Goal: Transaction & Acquisition: Purchase product/service

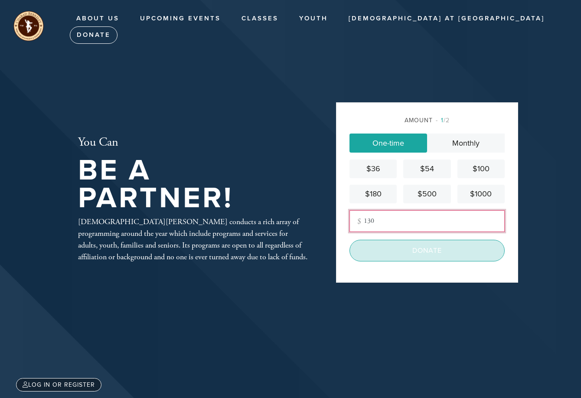
type input "130"
click at [399, 249] on input "Donate" at bounding box center [426, 251] width 155 height 22
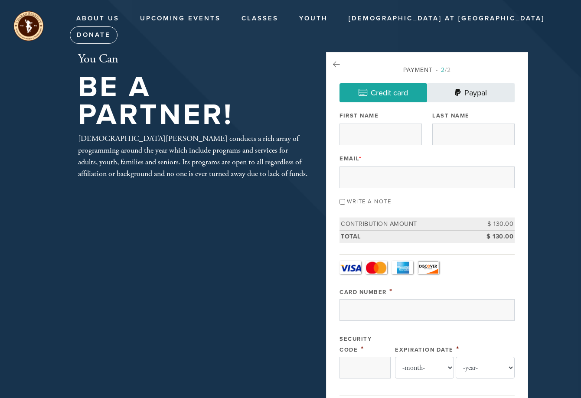
click at [492, 90] on link "Paypal" at bounding box center [471, 92] width 88 height 19
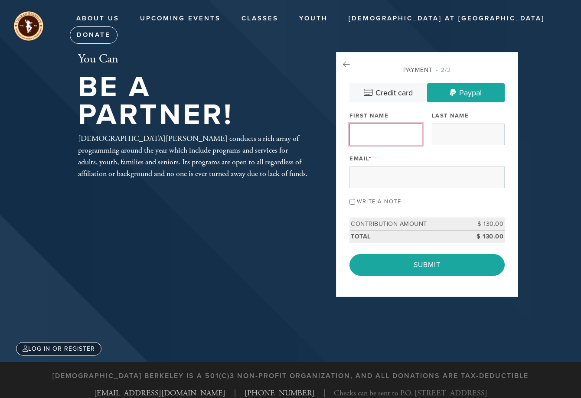
click at [411, 133] on input "First Name" at bounding box center [385, 134] width 73 height 22
type input "Muni"
type input "Schweig"
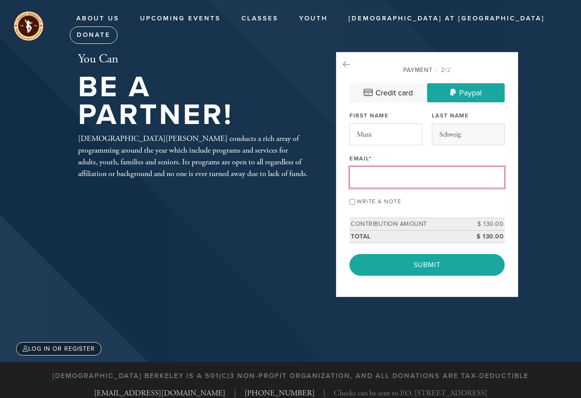
type input "[EMAIL_ADDRESS][DOMAIN_NAME]"
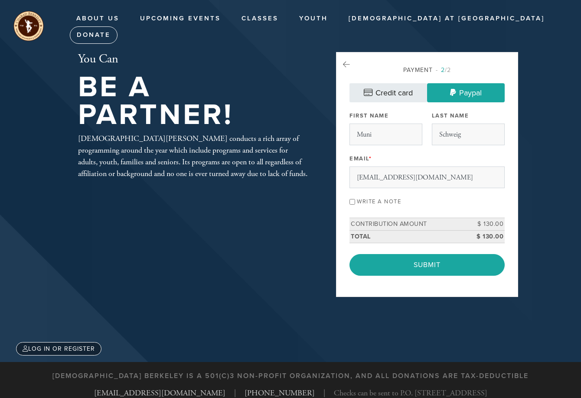
click at [386, 99] on link "Credit card" at bounding box center [388, 92] width 78 height 19
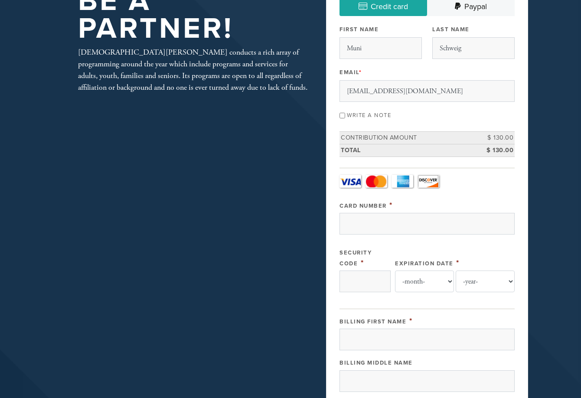
scroll to position [87, 0]
click at [385, 114] on label "Write a note" at bounding box center [369, 114] width 44 height 7
click at [345, 114] on input "Write a note" at bounding box center [342, 115] width 6 height 6
checkbox input "true"
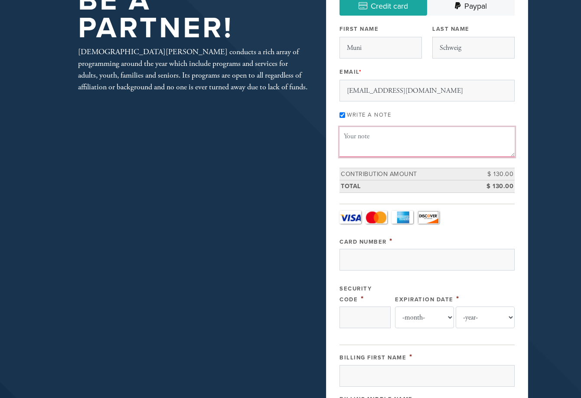
click at [396, 147] on textarea "Message or dedication" at bounding box center [426, 141] width 175 height 29
drag, startPoint x: 366, startPoint y: 133, endPoint x: 280, endPoint y: 133, distance: 85.3
click at [280, 133] on div "You Can Be A Partner! [PERSON_NAME] conducts a rich array of programming around…" at bounding box center [290, 333] width 468 height 736
paste textarea "Lulav and Etrog Sets"
type textarea "Lulav and Etrog Sets 2x with pitom"
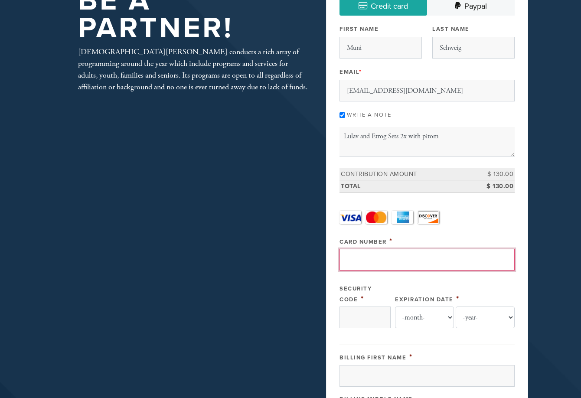
click at [430, 260] on input "Card Number" at bounding box center [426, 260] width 175 height 22
type input "4147202707643258"
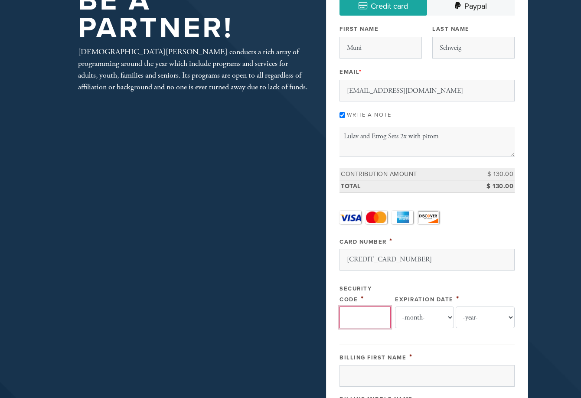
type input "654"
select select "10"
select select "2029"
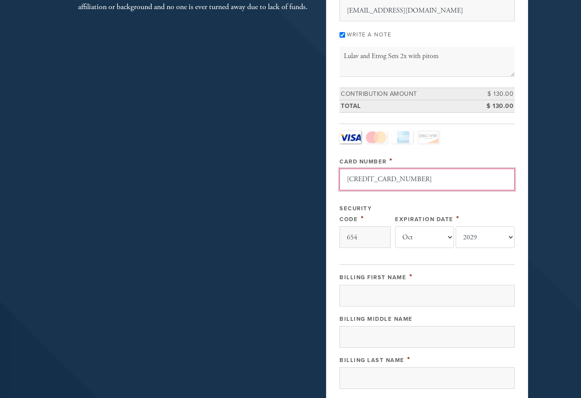
scroll to position [173, 0]
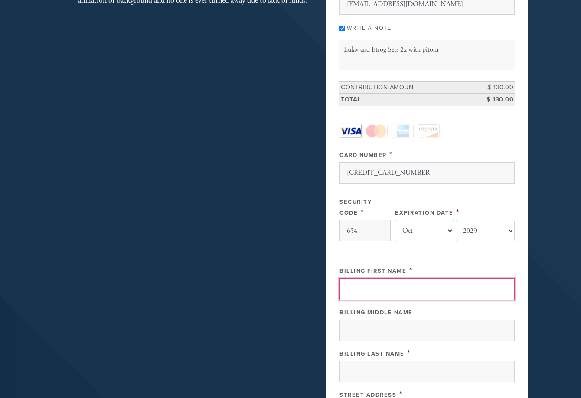
click at [383, 296] on input "Billing First Name" at bounding box center [426, 289] width 175 height 22
type input "MUNI"
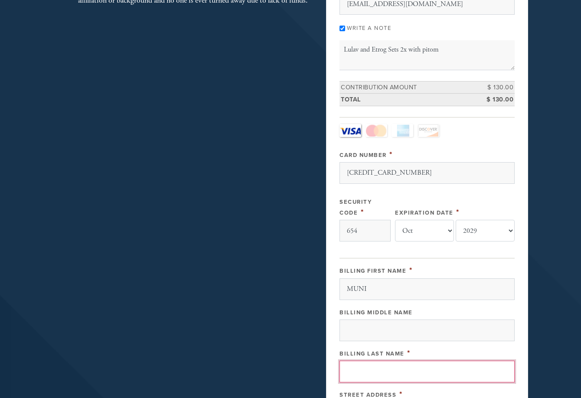
type input "Schweig"
type input "1326 BANCROFT WY"
type input "BERKELEY"
type input "United States"
type input "CA"
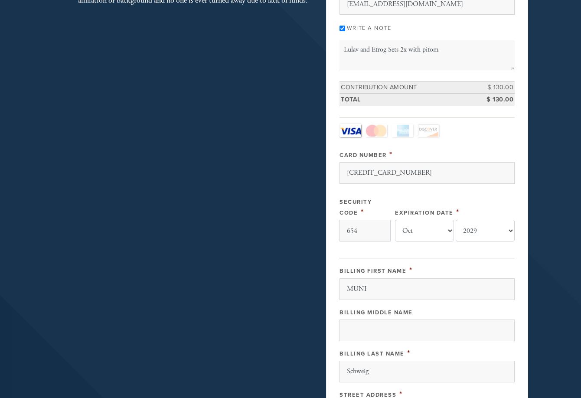
type input "94702"
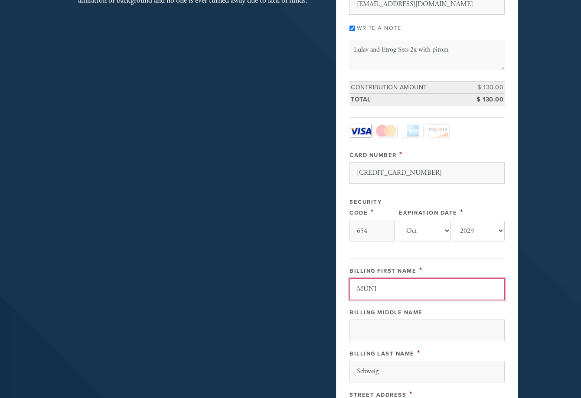
scroll to position [449, 0]
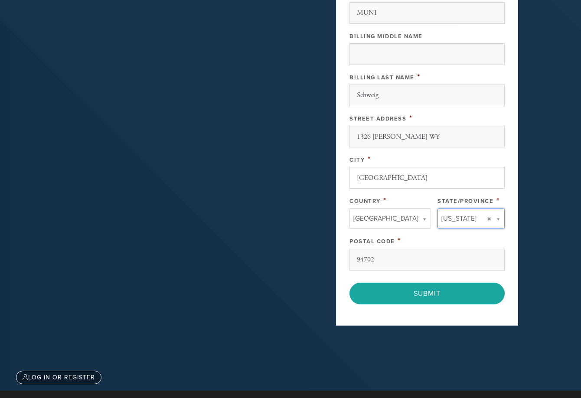
type input "CA"
type input "United States"
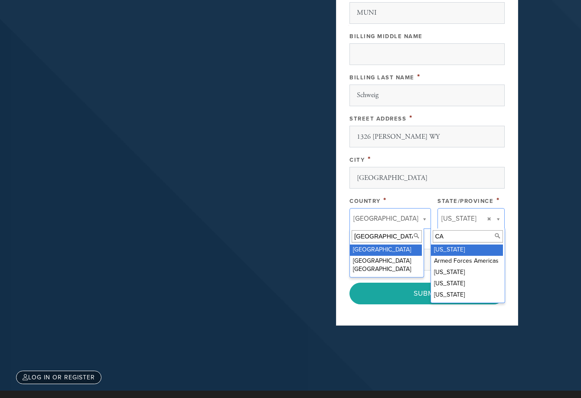
click at [456, 239] on input "CA" at bounding box center [467, 236] width 70 height 13
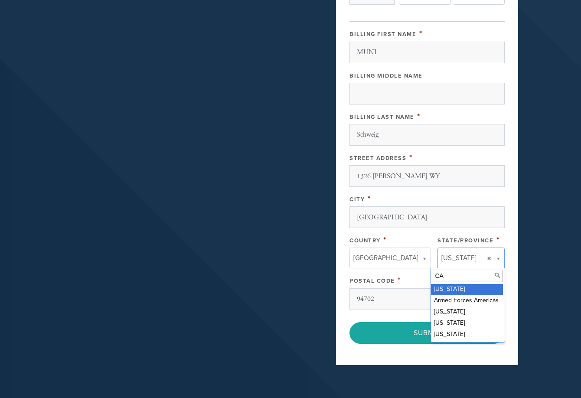
scroll to position [493, 0]
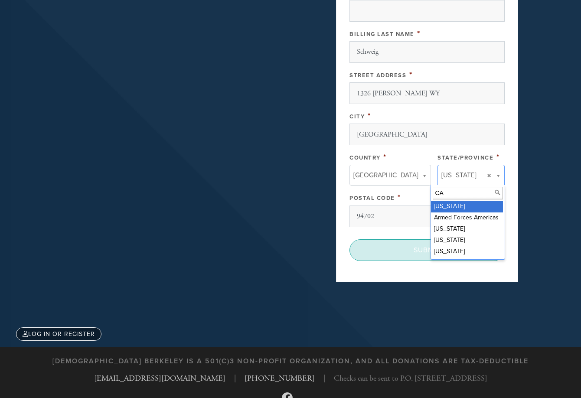
click at [383, 256] on input "Submit" at bounding box center [426, 250] width 155 height 22
